Goal: Task Accomplishment & Management: Complete application form

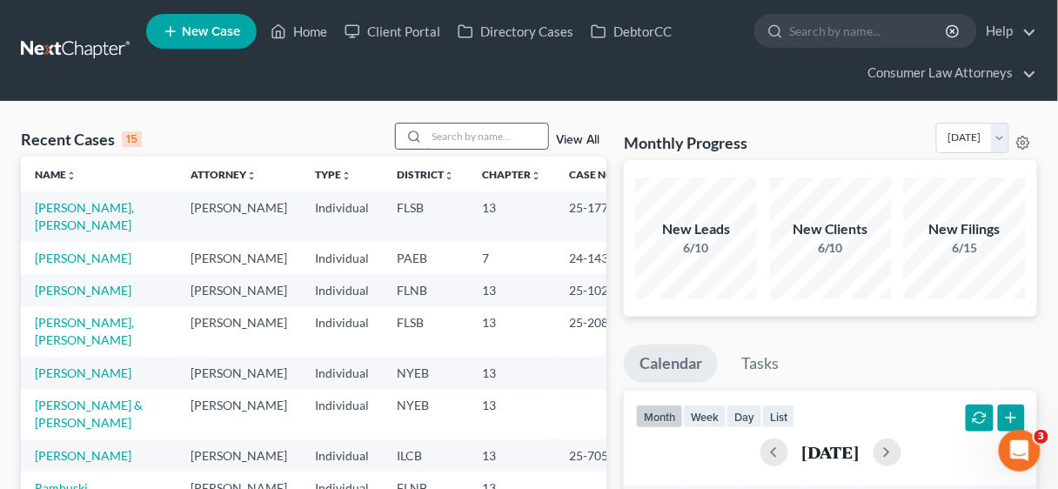
click at [451, 131] on input "search" at bounding box center [487, 136] width 122 height 25
type input "[PERSON_NAME]"
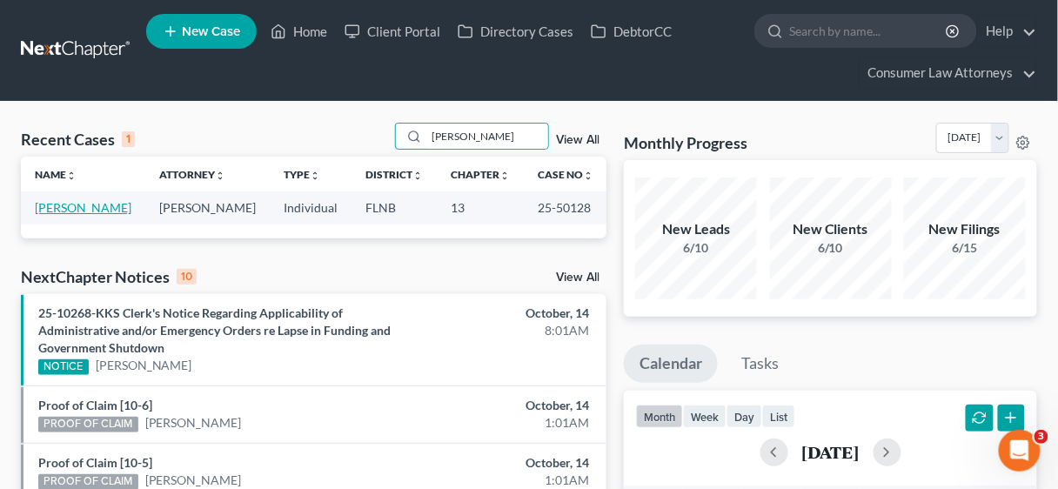
click at [63, 203] on link "[PERSON_NAME]" at bounding box center [83, 207] width 97 height 15
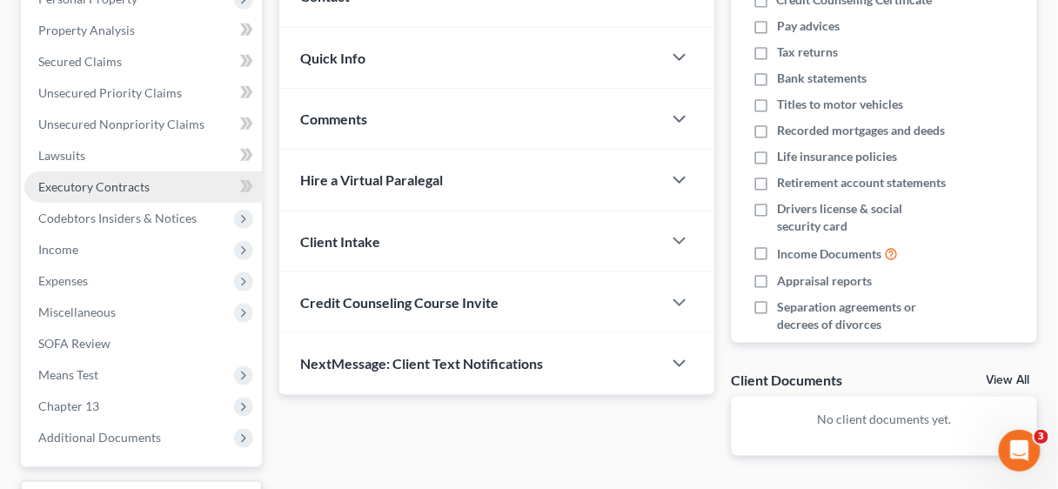
scroll to position [418, 0]
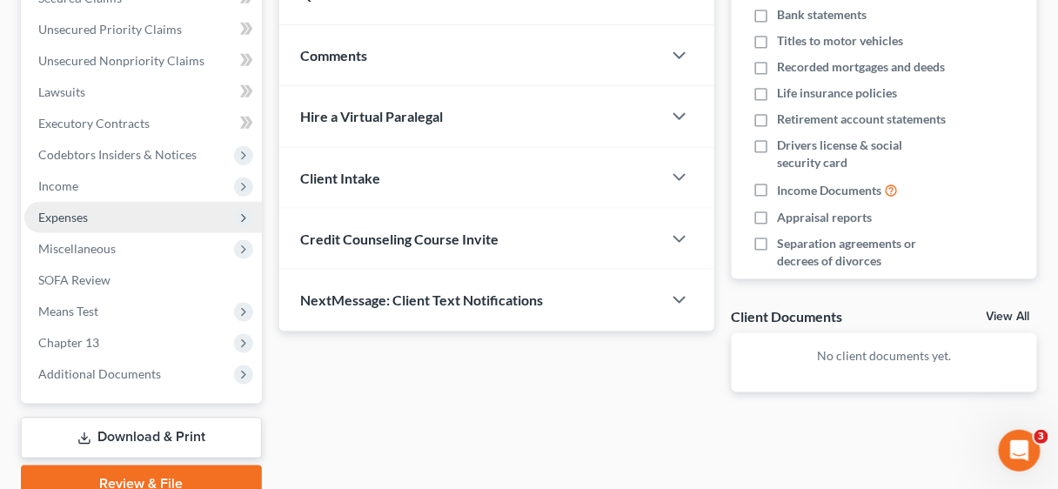
click at [64, 218] on span "Expenses" at bounding box center [63, 217] width 50 height 15
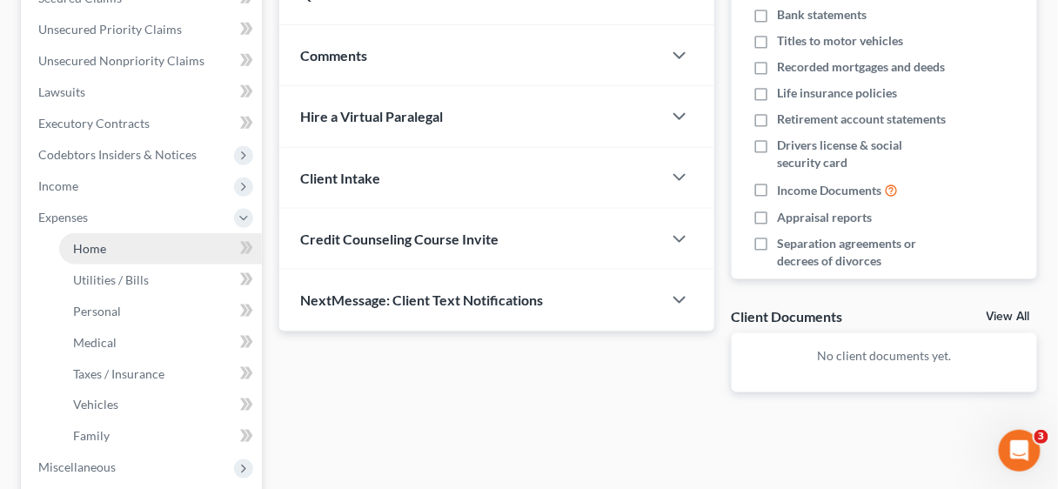
click at [86, 241] on span "Home" at bounding box center [89, 248] width 33 height 15
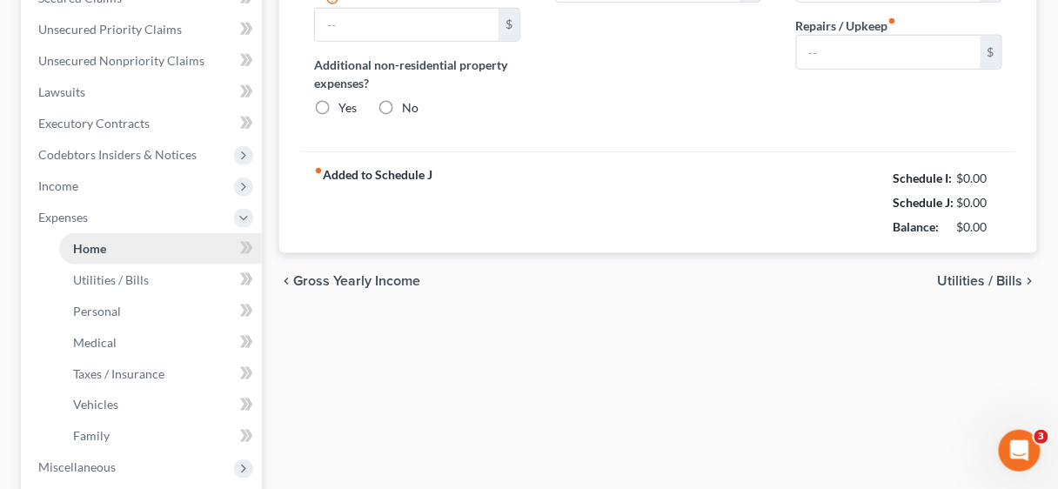
type input "0.00"
radio input "true"
type input "0.00"
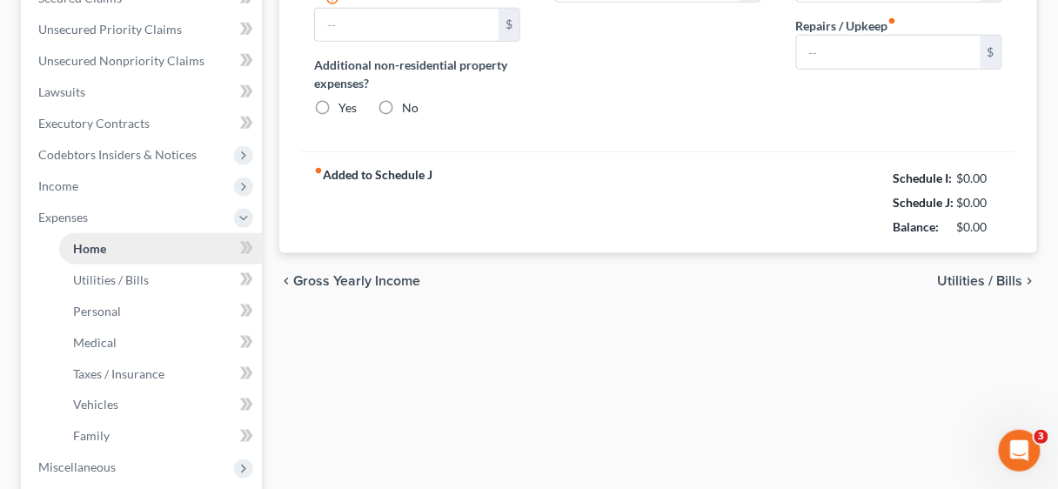
type input "0.00"
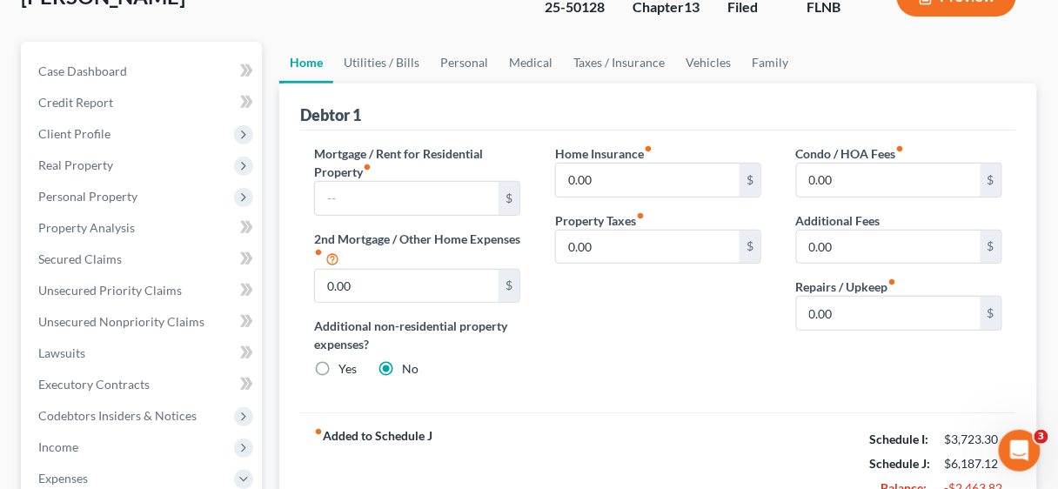
scroll to position [139, 0]
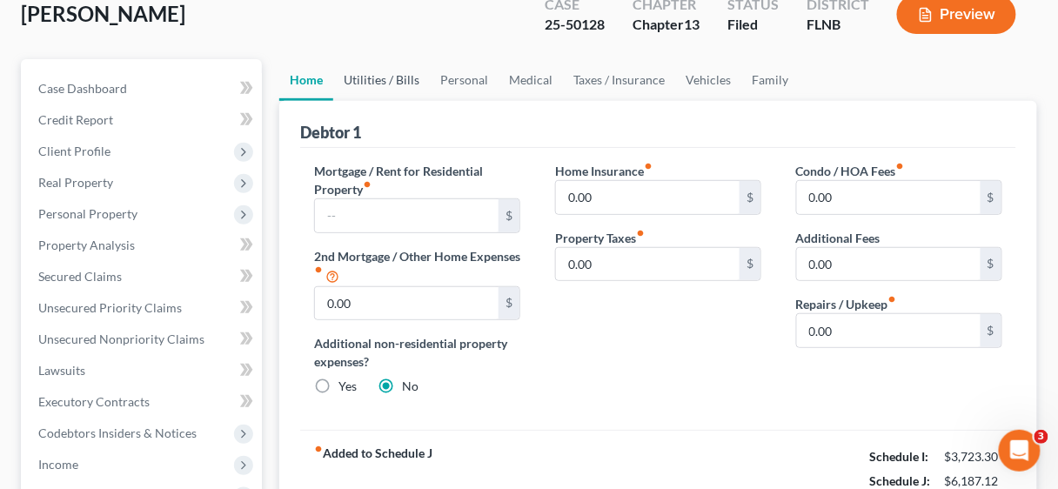
click at [383, 75] on link "Utilities / Bills" at bounding box center [381, 80] width 97 height 42
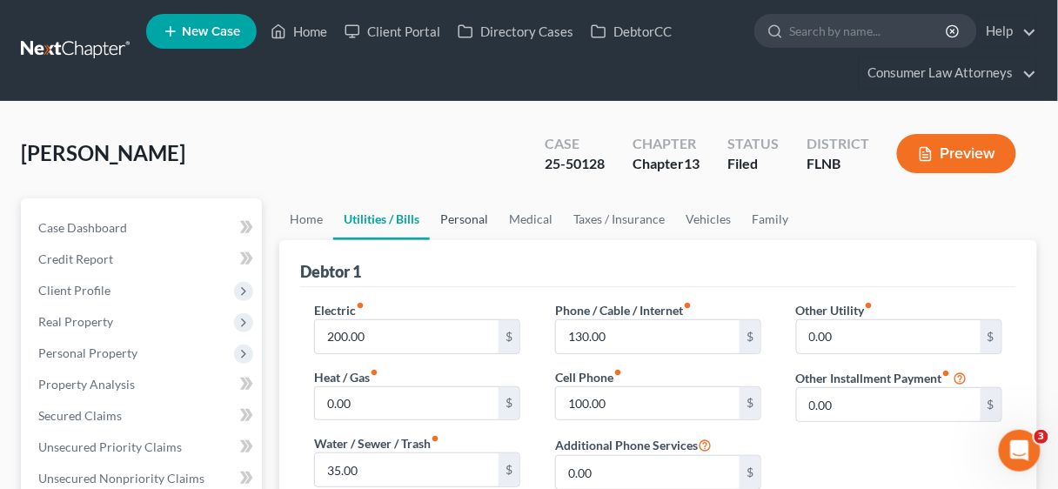
click at [464, 215] on link "Personal" at bounding box center [464, 219] width 69 height 42
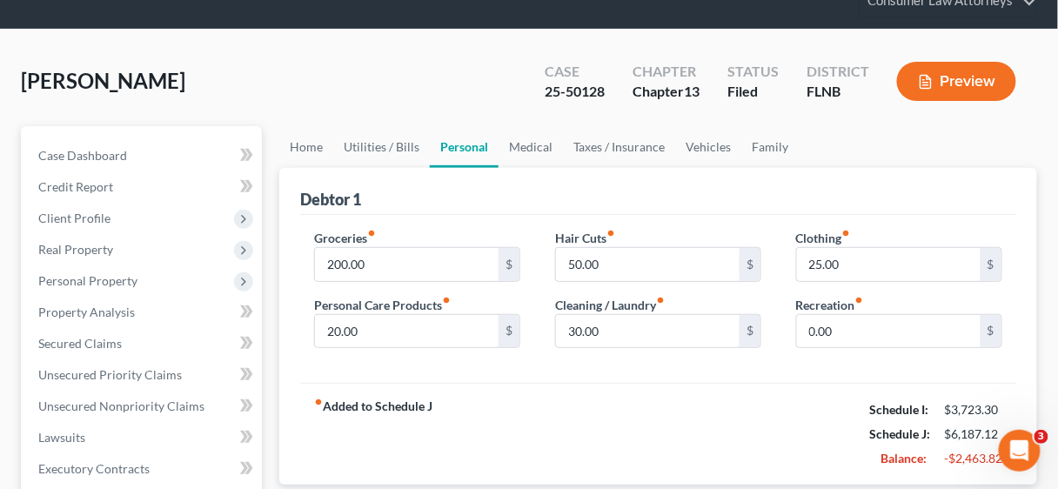
scroll to position [70, 0]
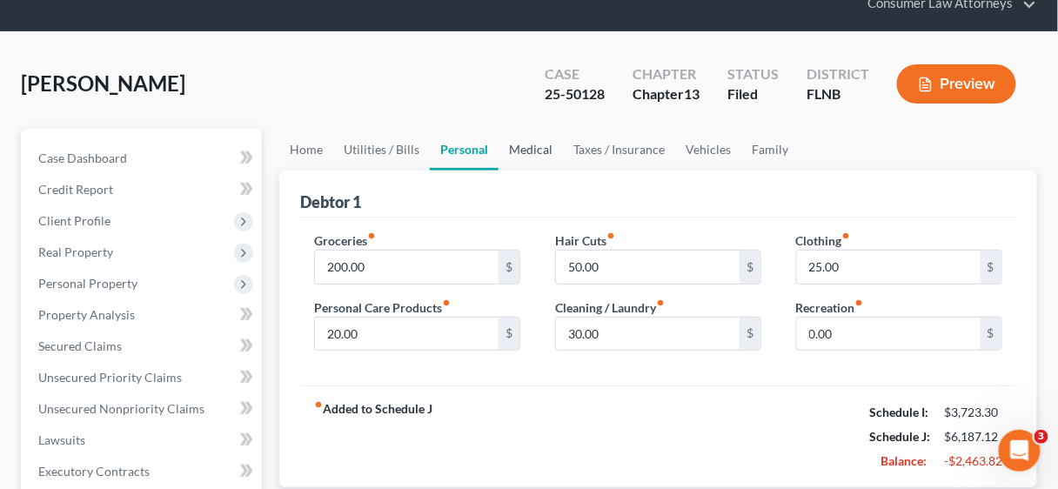
click at [516, 144] on link "Medical" at bounding box center [530, 150] width 64 height 42
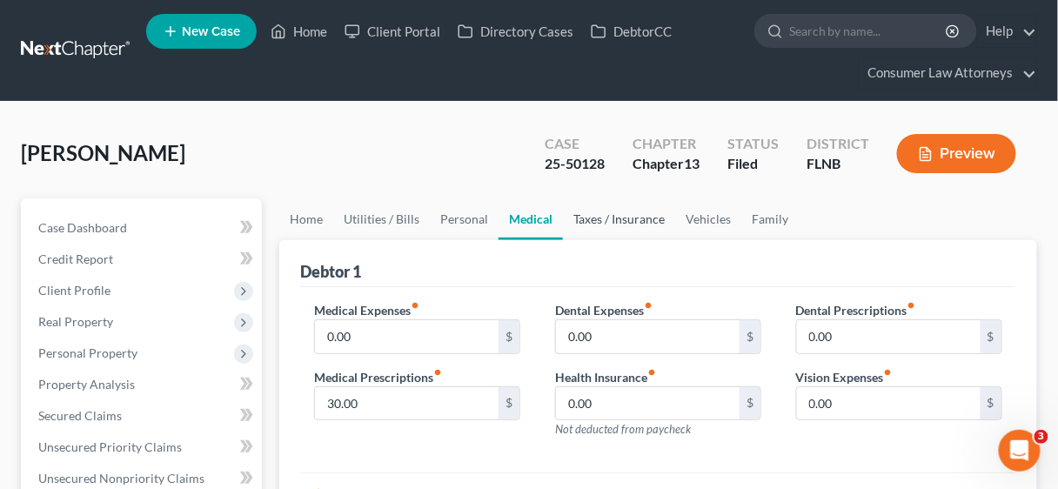
click at [605, 217] on link "Taxes / Insurance" at bounding box center [619, 219] width 112 height 42
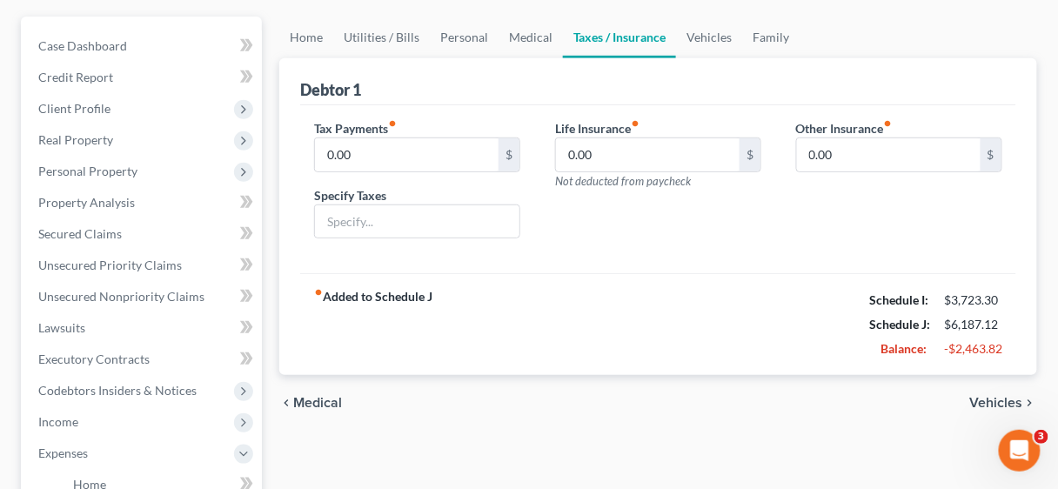
scroll to position [209, 0]
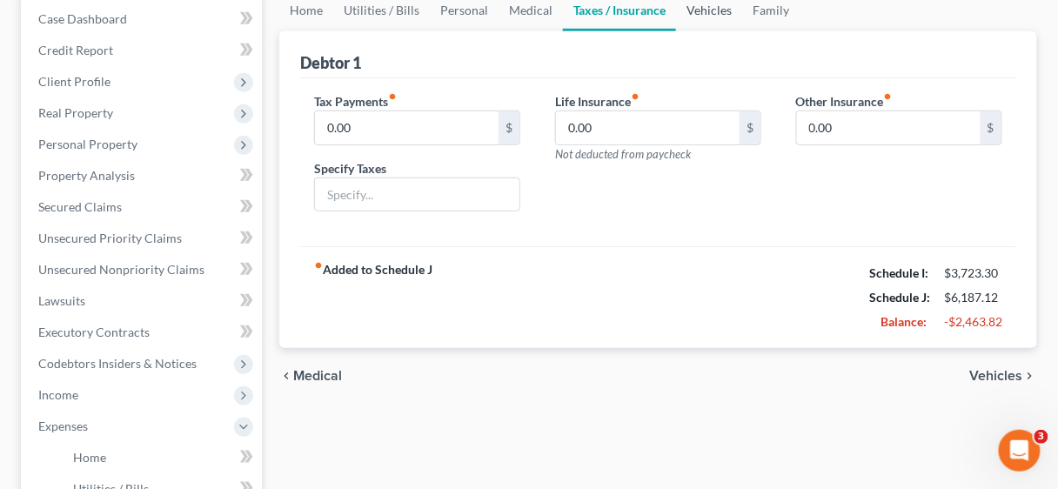
click at [701, 7] on link "Vehicles" at bounding box center [709, 11] width 66 height 42
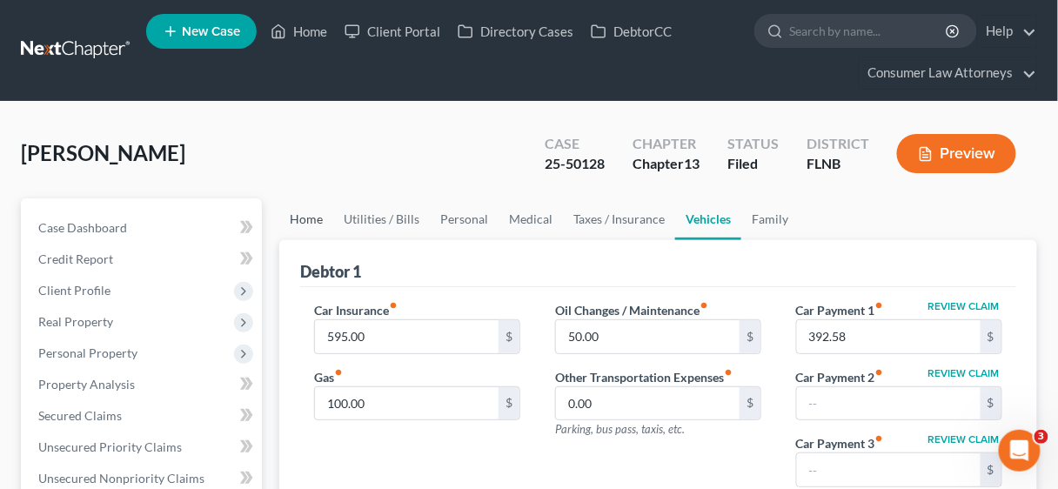
click at [302, 214] on link "Home" at bounding box center [306, 219] width 54 height 42
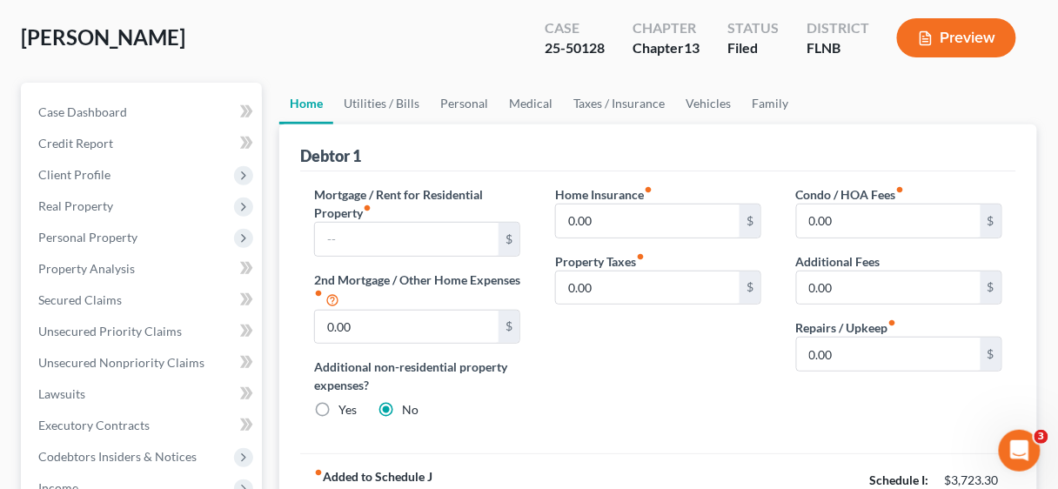
scroll to position [70, 0]
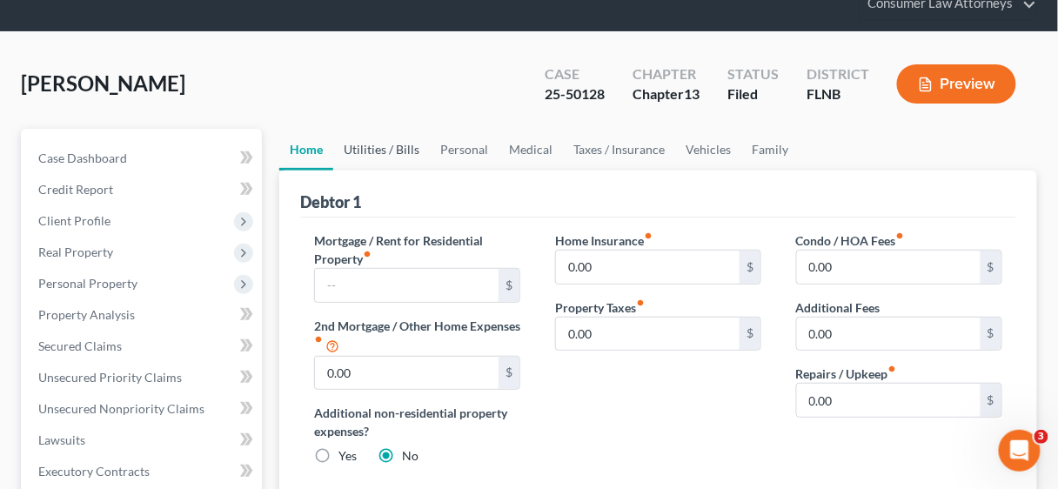
click at [382, 149] on link "Utilities / Bills" at bounding box center [381, 150] width 97 height 42
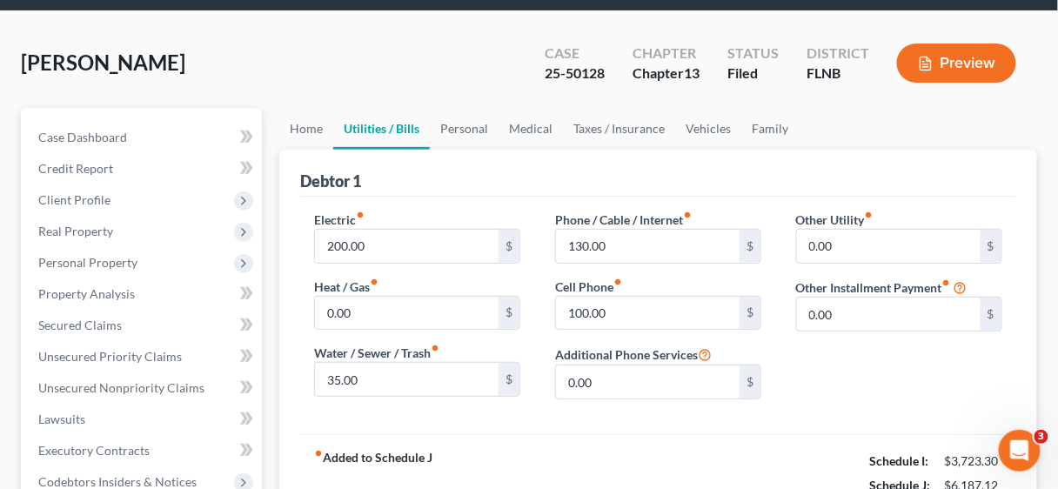
scroll to position [139, 0]
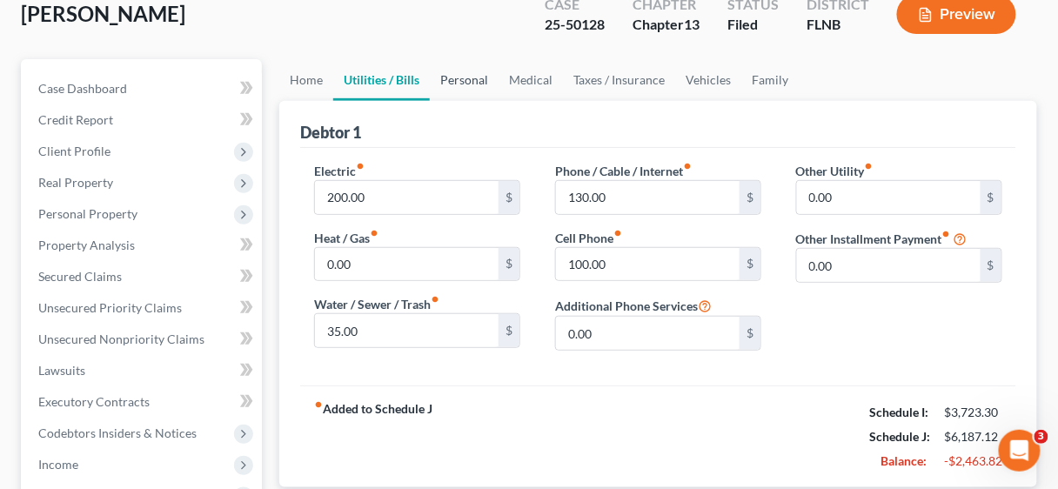
click at [458, 78] on link "Personal" at bounding box center [464, 80] width 69 height 42
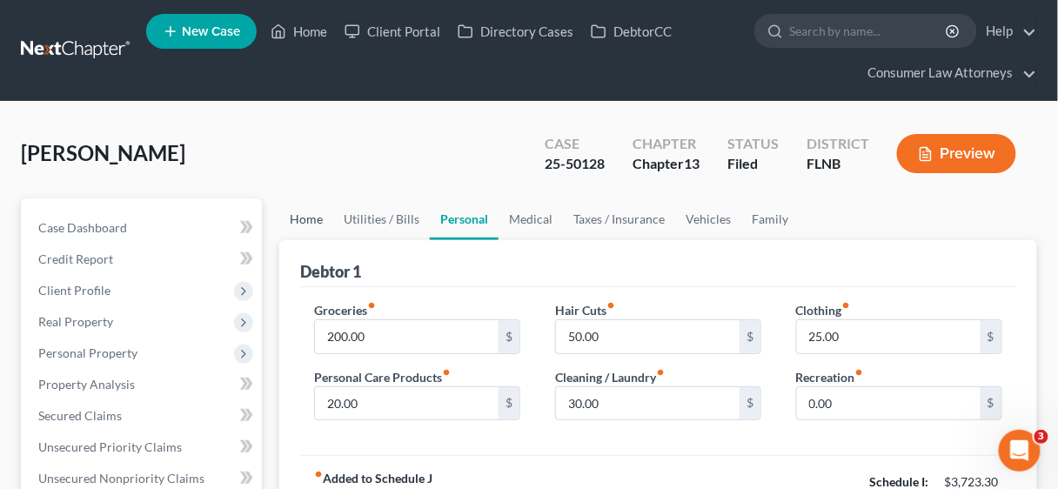
click at [309, 211] on link "Home" at bounding box center [306, 219] width 54 height 42
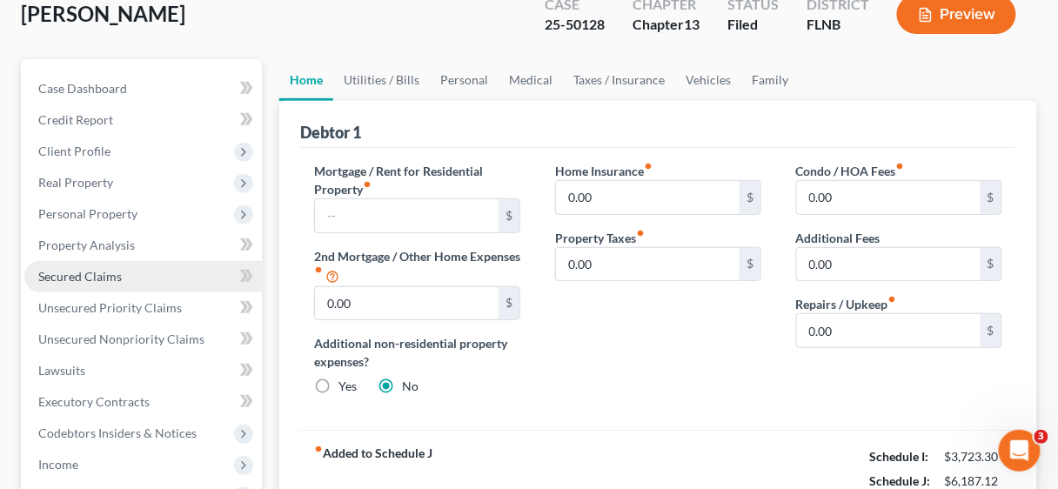
scroll to position [139, 0]
click at [84, 271] on span "Secured Claims" at bounding box center [80, 276] width 84 height 15
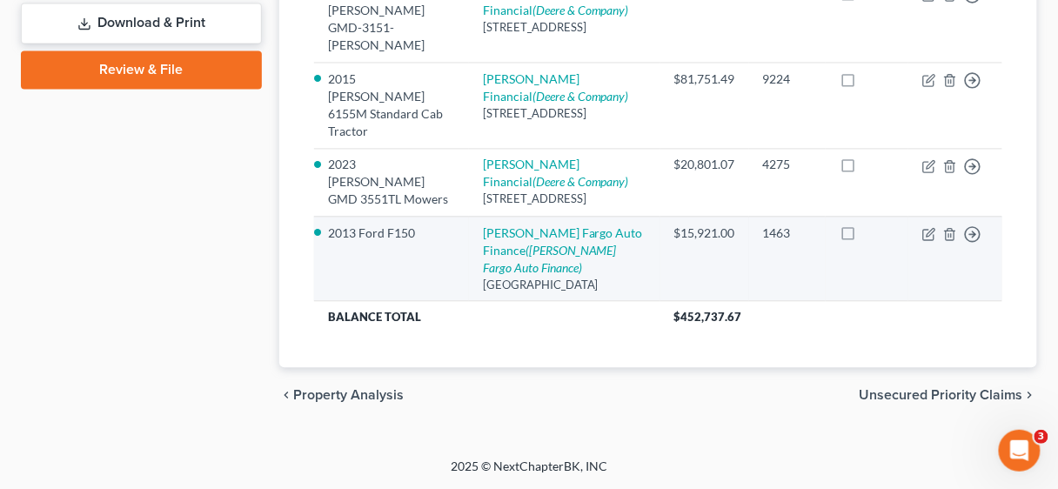
scroll to position [860, 0]
